Goal: Task Accomplishment & Management: Use online tool/utility

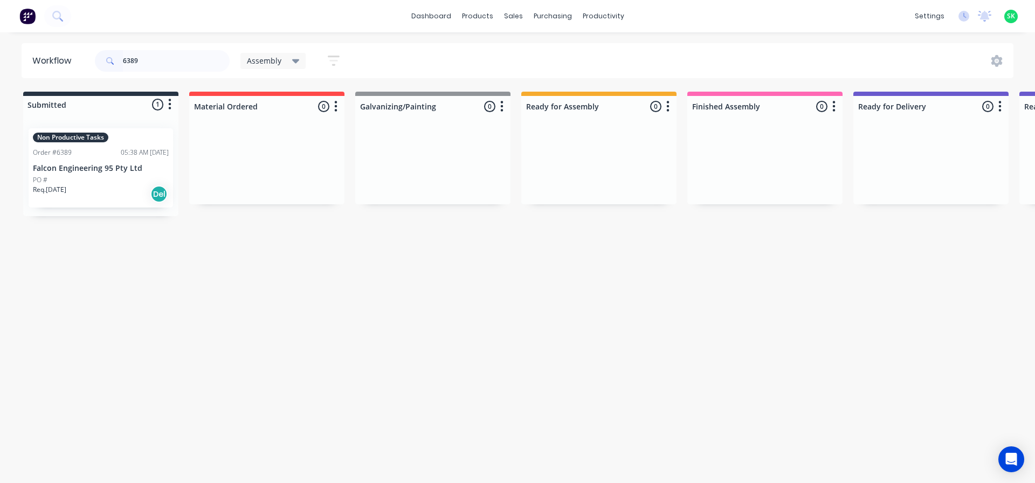
type input "6389"
click at [117, 164] on p "Falcon Engineering 95 Pty Ltd" at bounding box center [101, 168] width 136 height 9
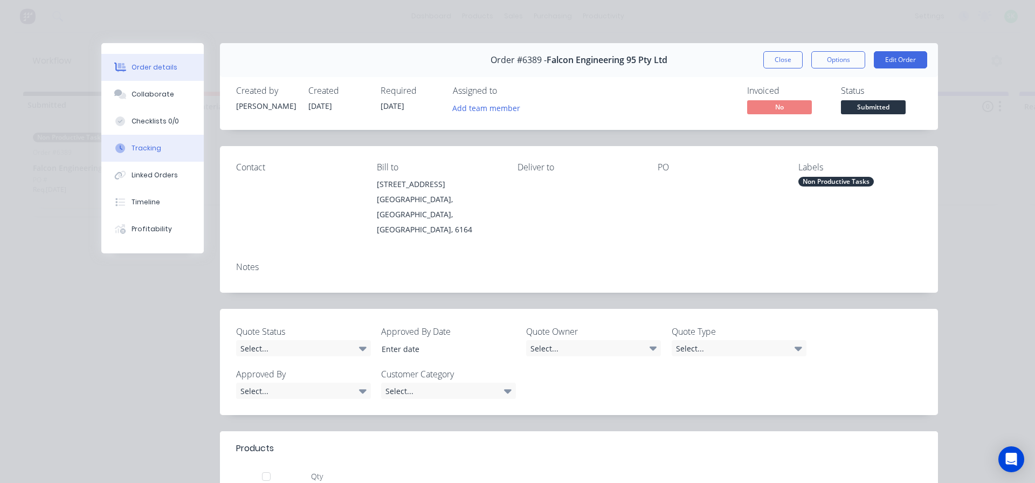
click at [140, 144] on div "Tracking" at bounding box center [146, 148] width 30 height 10
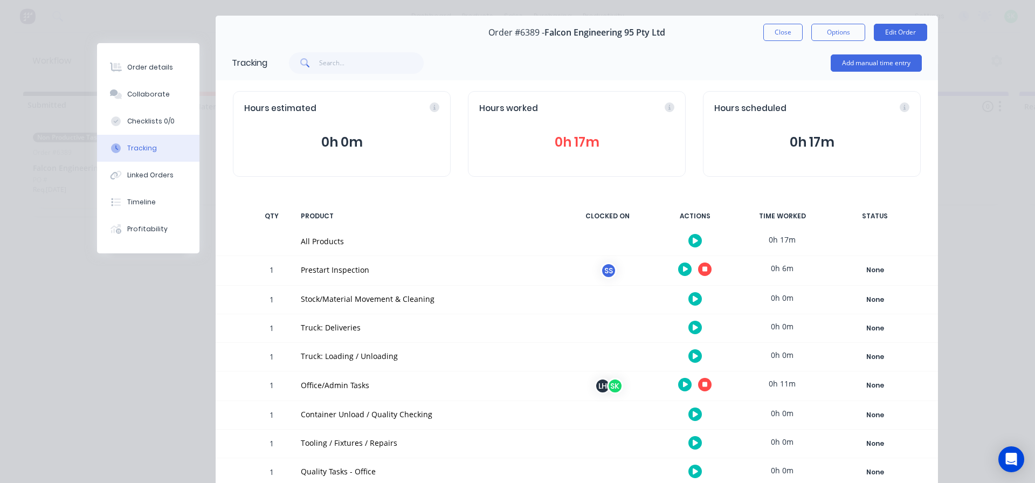
scroll to position [54, 0]
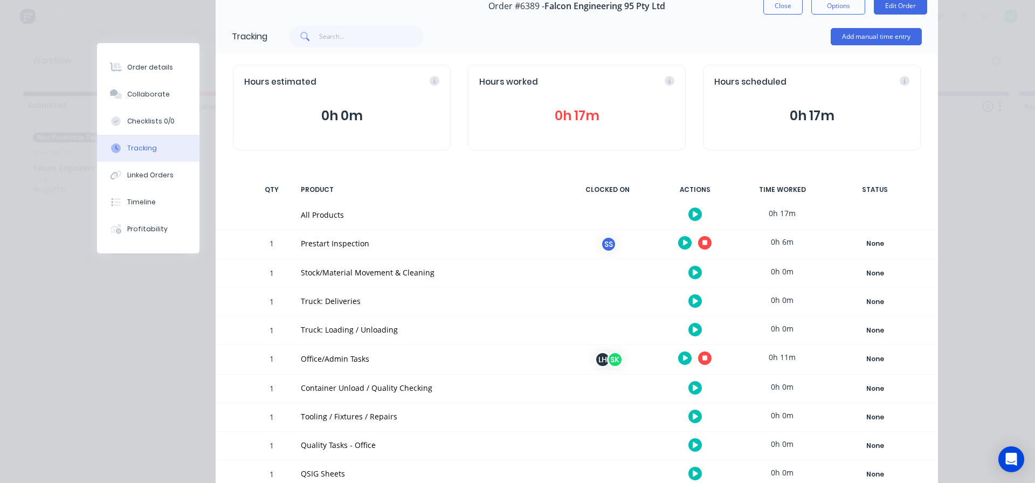
click at [695, 271] on button "button" at bounding box center [694, 272] width 13 height 13
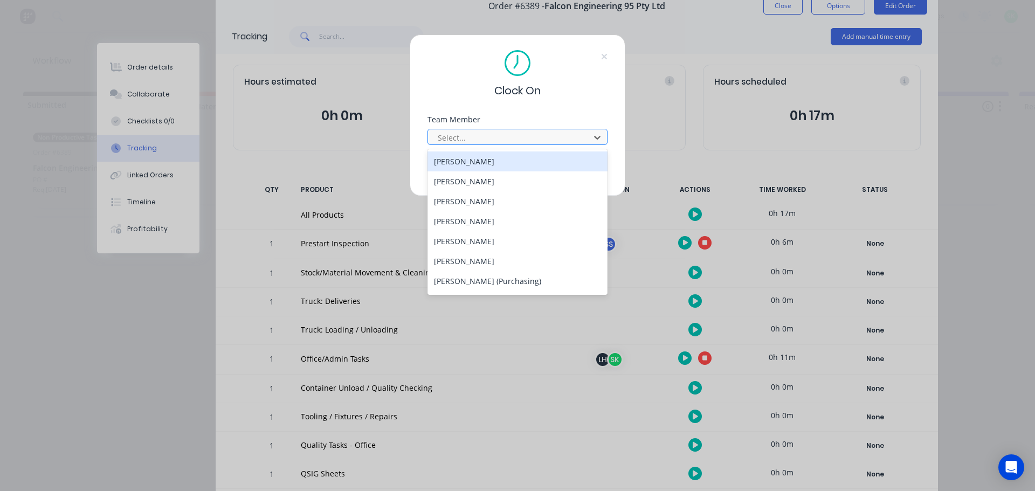
click at [585, 141] on div "Select..." at bounding box center [510, 137] width 154 height 16
type input "c"
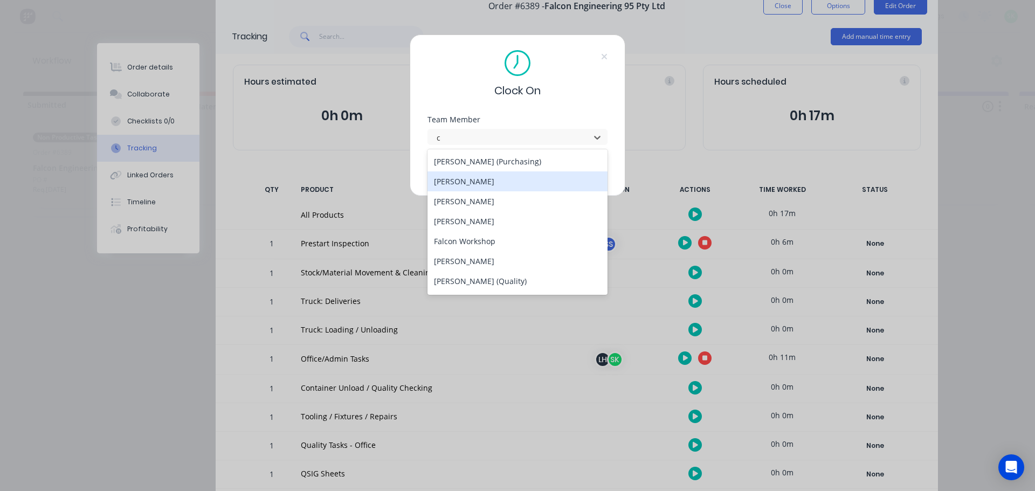
click at [514, 179] on div "Craig Rose" at bounding box center [517, 181] width 180 height 20
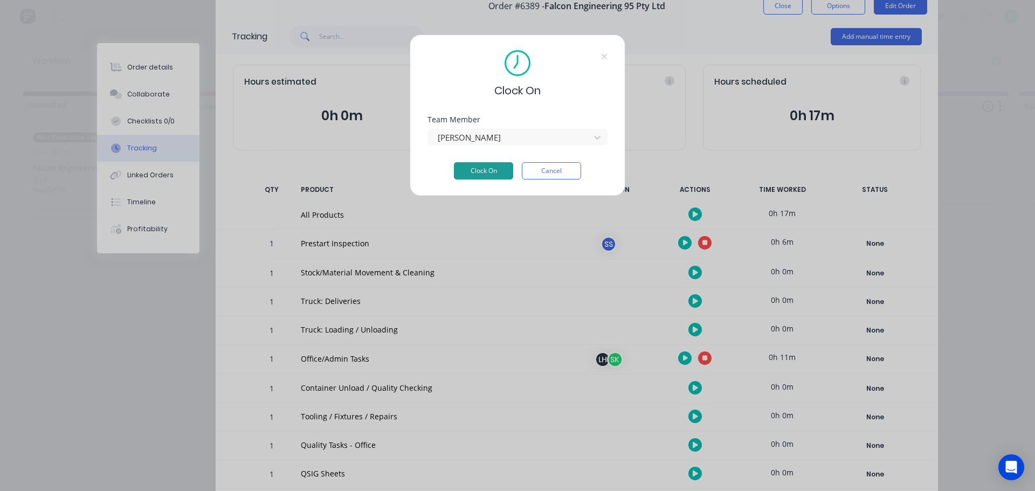
click at [498, 176] on button "Clock On" at bounding box center [483, 170] width 59 height 17
